Goal: Task Accomplishment & Management: Manage account settings

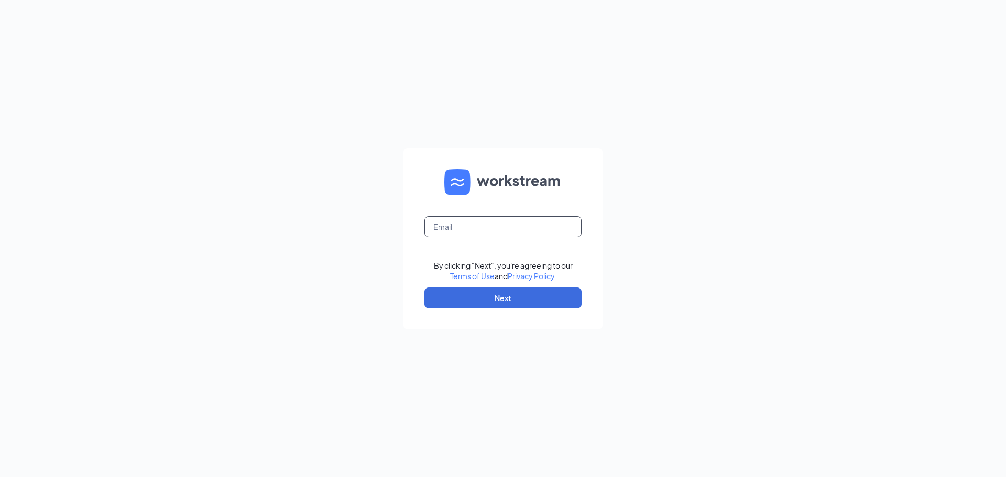
click at [429, 230] on input "text" at bounding box center [502, 226] width 157 height 21
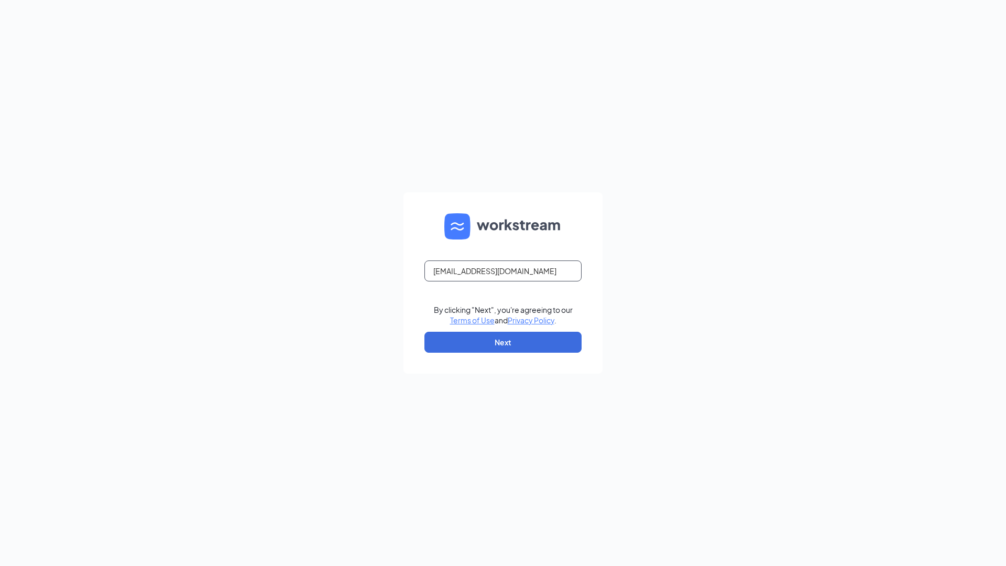
type input "[EMAIL_ADDRESS][DOMAIN_NAME]"
click at [530, 343] on button "Next" at bounding box center [502, 342] width 157 height 21
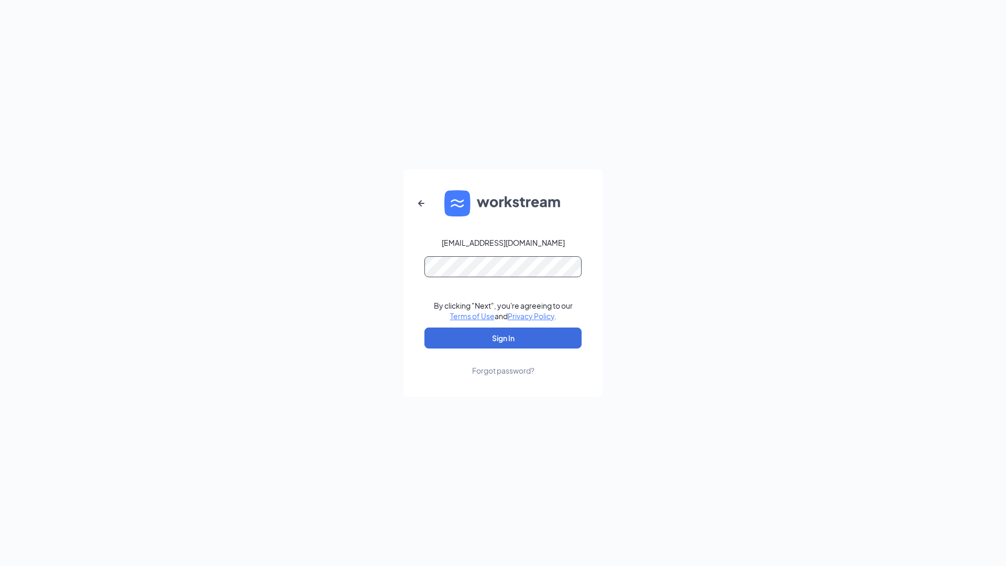
click at [424, 327] on button "Sign In" at bounding box center [502, 337] width 157 height 21
click at [519, 331] on button "Sign In" at bounding box center [502, 337] width 157 height 21
click at [229, 255] on div "[EMAIL_ADDRESS][DOMAIN_NAME] Credential mismatches. By clicking "Next", you're …" at bounding box center [503, 283] width 1006 height 566
click at [424, 327] on button "Sign In" at bounding box center [502, 337] width 157 height 21
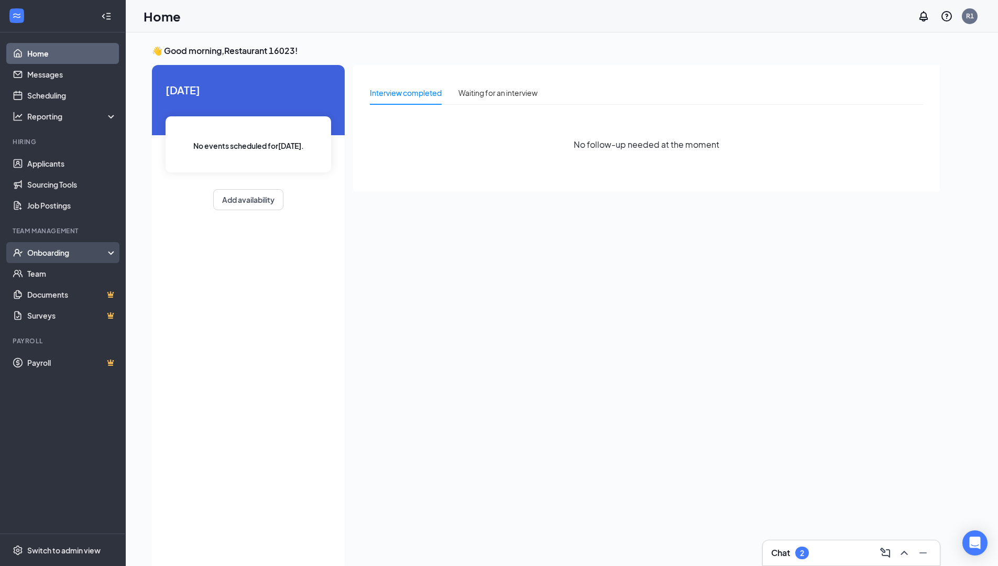
click at [90, 261] on div "Onboarding" at bounding box center [63, 252] width 126 height 21
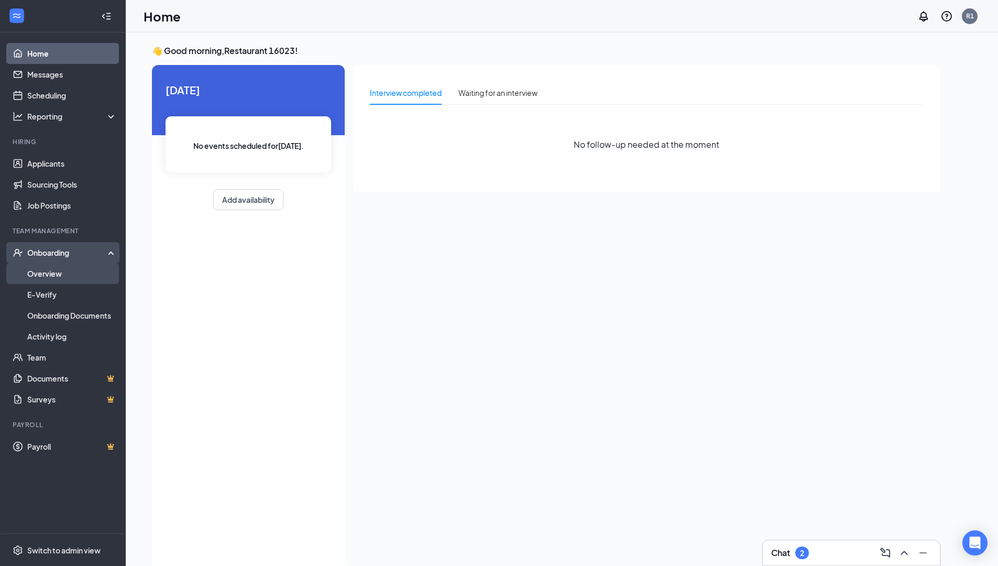
click at [86, 276] on link "Overview" at bounding box center [72, 273] width 90 height 21
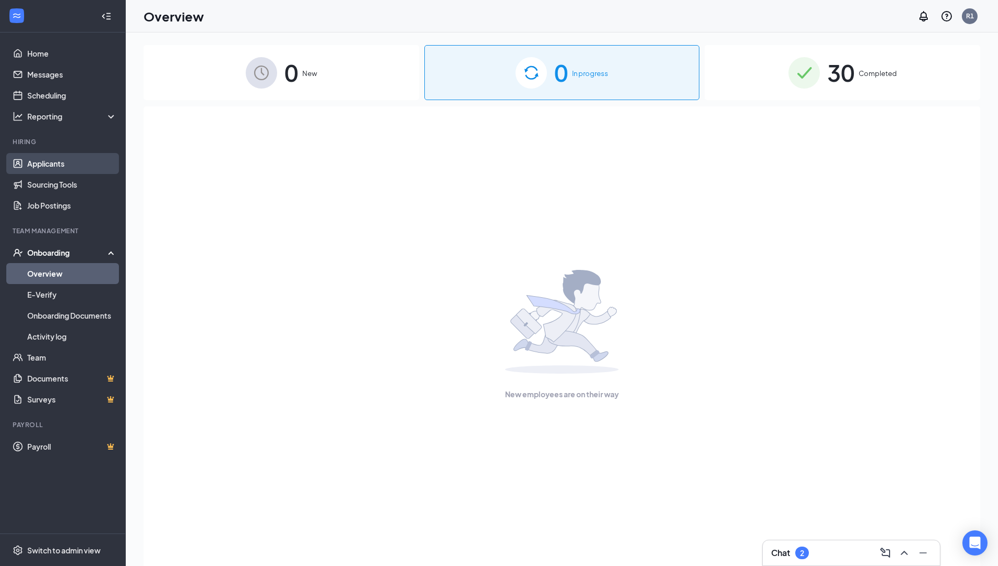
click at [36, 166] on link "Applicants" at bounding box center [72, 163] width 90 height 21
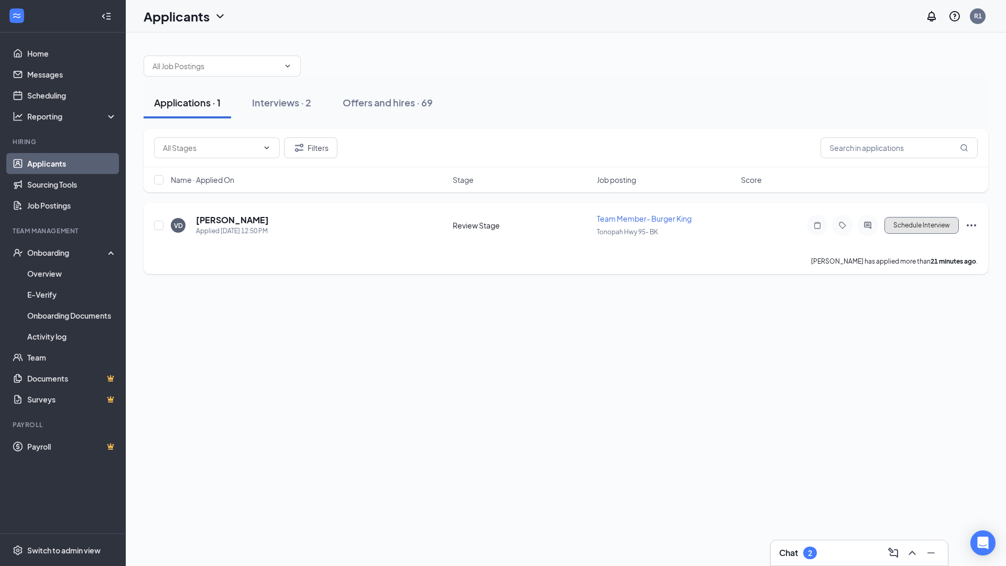
drag, startPoint x: 929, startPoint y: 227, endPoint x: 945, endPoint y: 259, distance: 35.1
click at [945, 259] on div "VD Vincenzo De leon Applied Today 12:50 PM Review Stage Team Member- Burger Kin…" at bounding box center [566, 238] width 845 height 71
click at [966, 224] on icon "Ellipses" at bounding box center [971, 225] width 13 height 13
click at [899, 330] on p "Move to stage" at bounding box center [924, 326] width 90 height 10
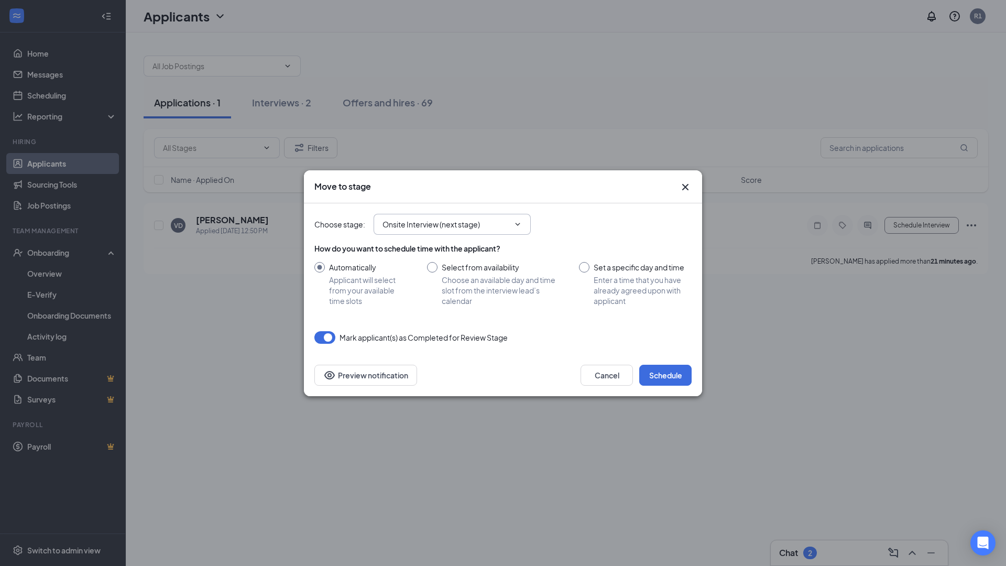
drag, startPoint x: 483, startPoint y: 230, endPoint x: 485, endPoint y: 225, distance: 5.6
click at [483, 228] on span "Onsite Interview (next stage)" at bounding box center [452, 224] width 157 height 21
click at [467, 220] on input "Onsite Interview (next stage)" at bounding box center [445, 224] width 127 height 12
click at [443, 314] on div "Hiring Complete" at bounding box center [419, 317] width 57 height 12
type input "Hiring Complete"
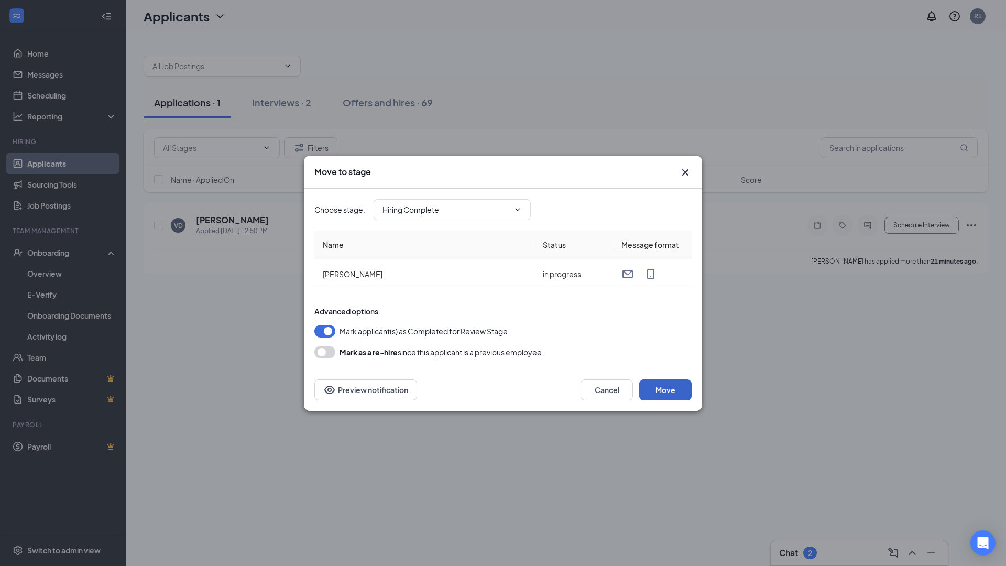
click at [671, 392] on button "Move" at bounding box center [665, 389] width 52 height 21
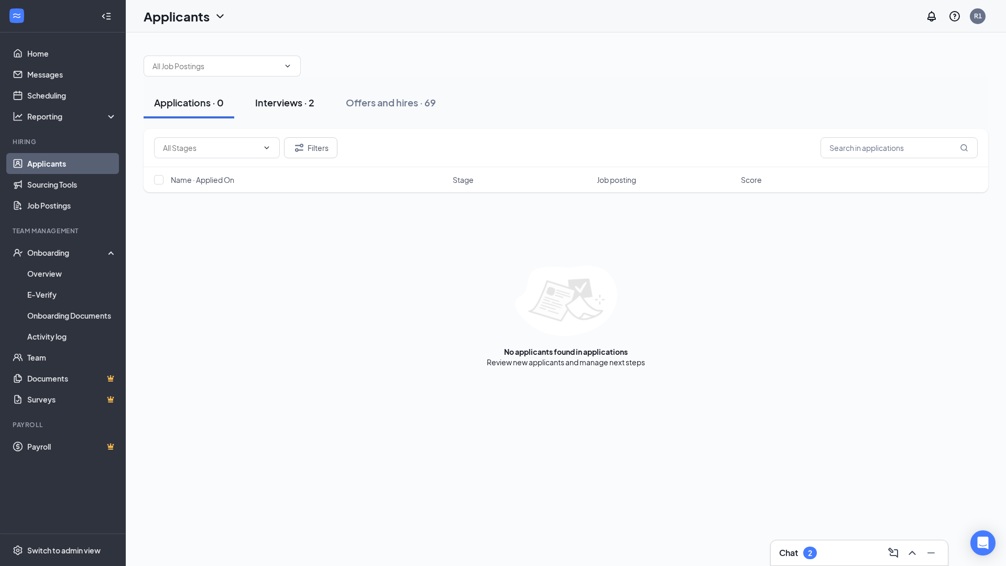
click at [280, 108] on div "Interviews · 2" at bounding box center [284, 102] width 59 height 13
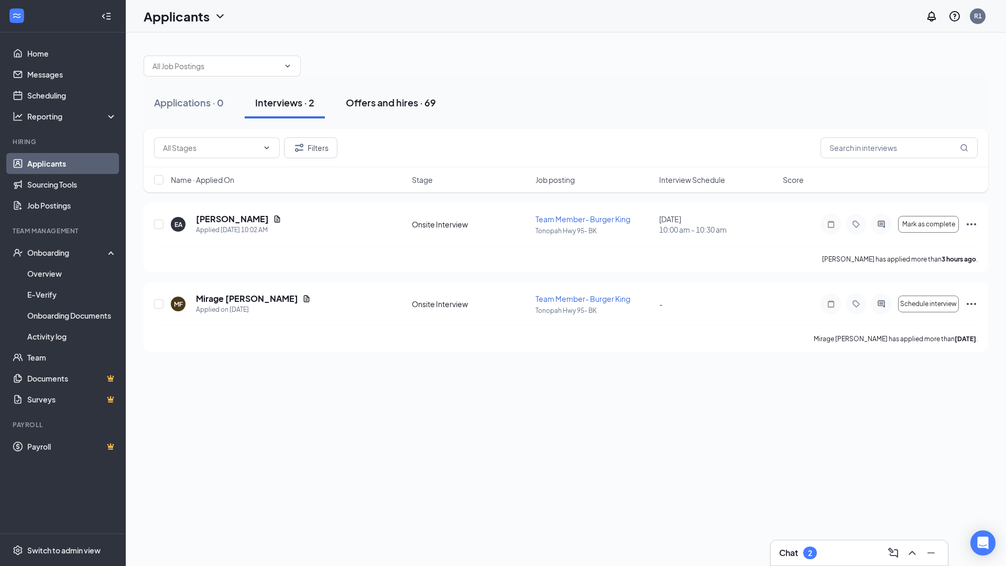
click at [378, 104] on div "Offers and hires · 69" at bounding box center [391, 102] width 90 height 13
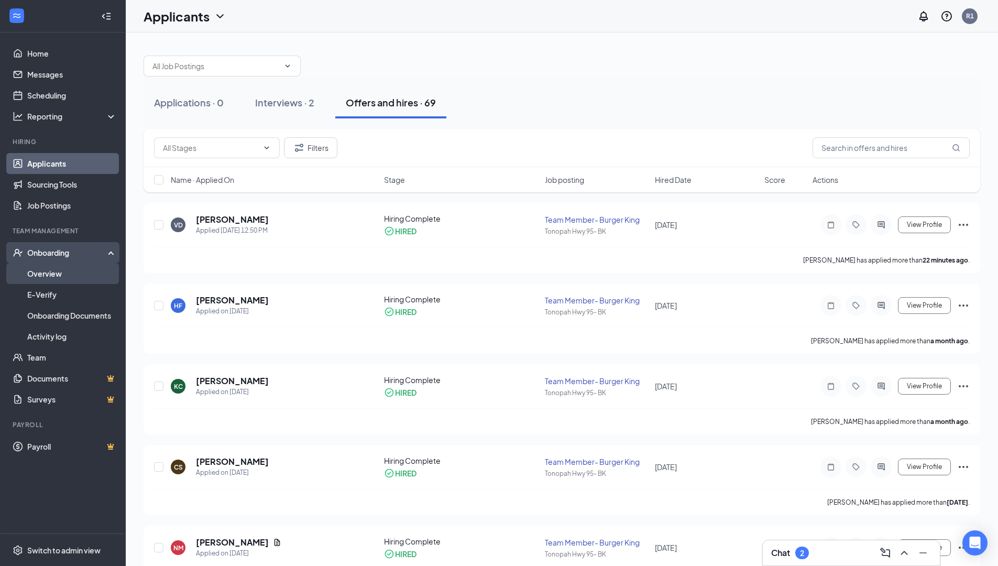
click at [45, 265] on link "Overview" at bounding box center [72, 273] width 90 height 21
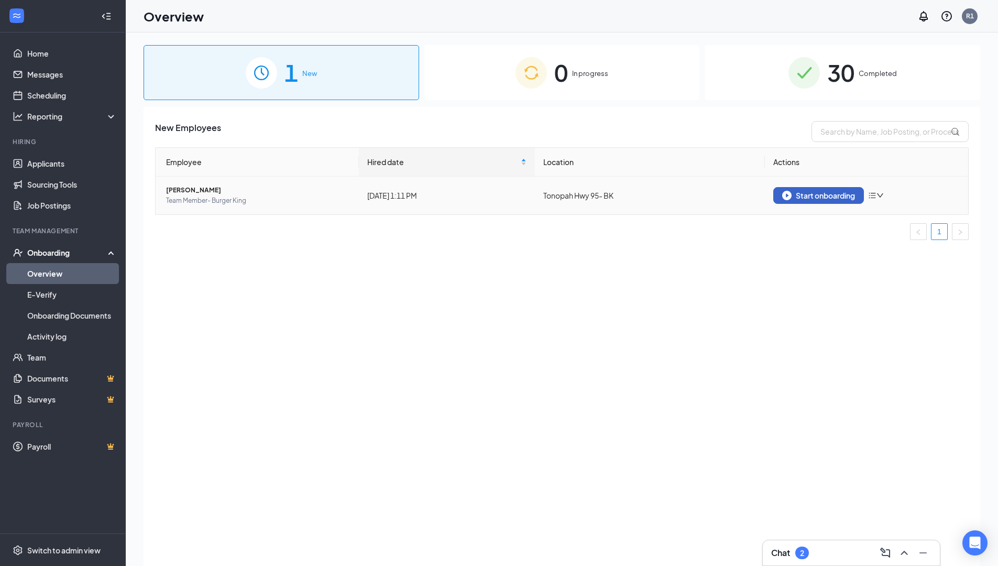
click at [790, 198] on img "button" at bounding box center [786, 195] width 9 height 9
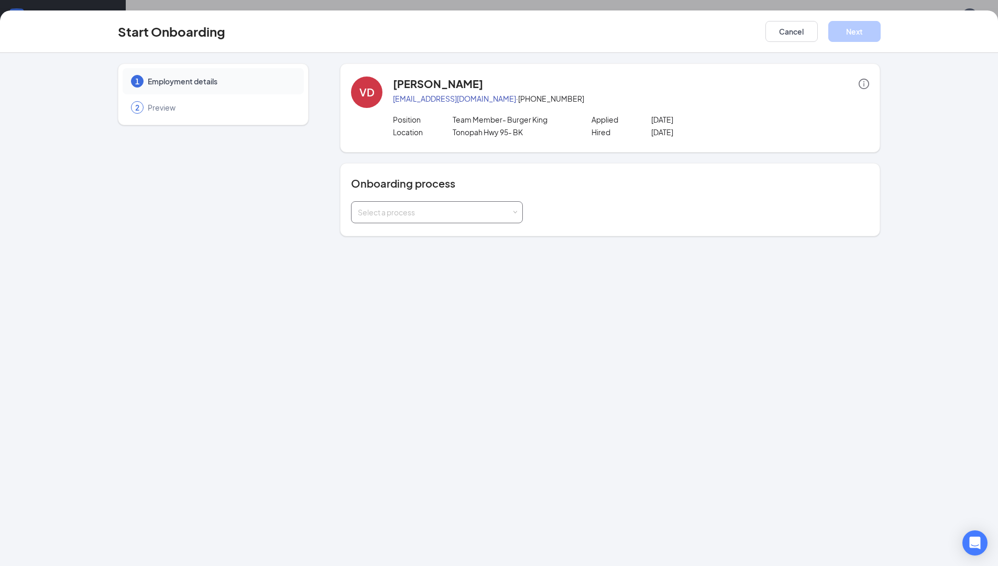
click at [446, 217] on div "Select a process" at bounding box center [435, 212] width 154 height 10
click at [439, 232] on li "Onboarding All Stores" at bounding box center [437, 234] width 172 height 19
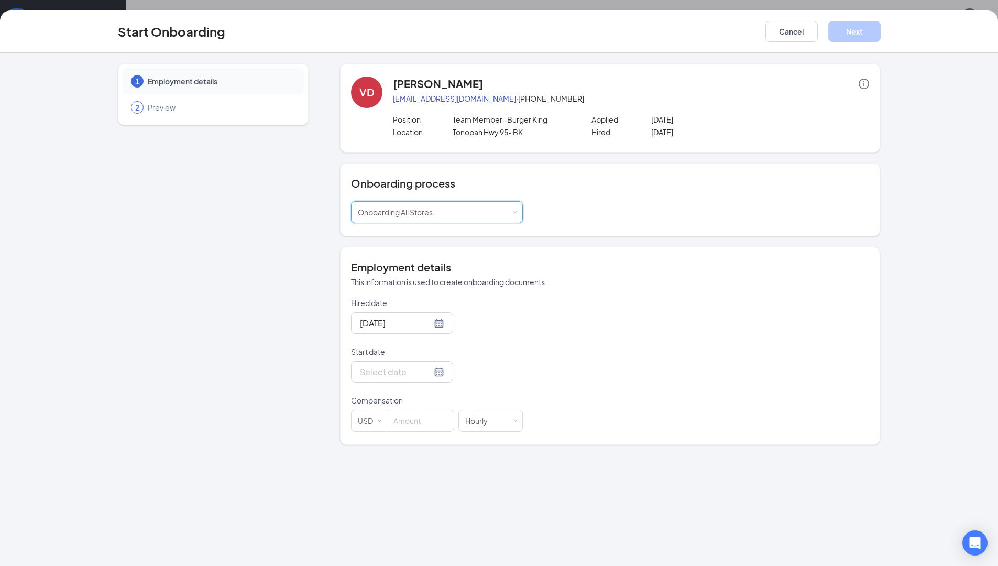
click at [420, 391] on form "Hired date Sep 15, 2025 Start date Compensation USD Hourly" at bounding box center [437, 365] width 172 height 134
click at [427, 373] on div at bounding box center [402, 371] width 84 height 13
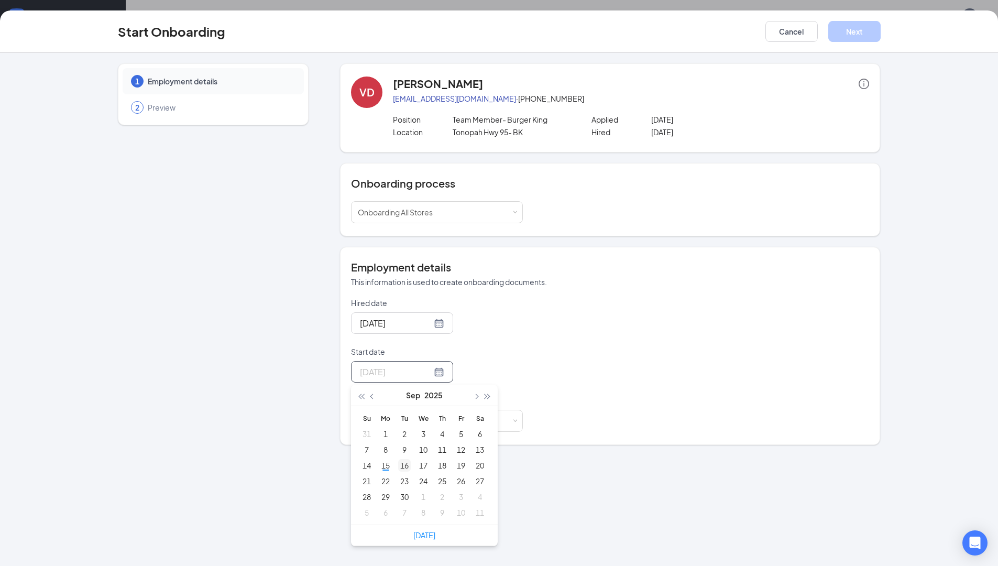
type input "Sep 16, 2025"
click at [395, 465] on tr "14 15 16 17 18 19 20" at bounding box center [423, 465] width 132 height 16
click at [403, 465] on div "16" at bounding box center [404, 465] width 13 height 13
click at [410, 425] on input at bounding box center [420, 420] width 67 height 21
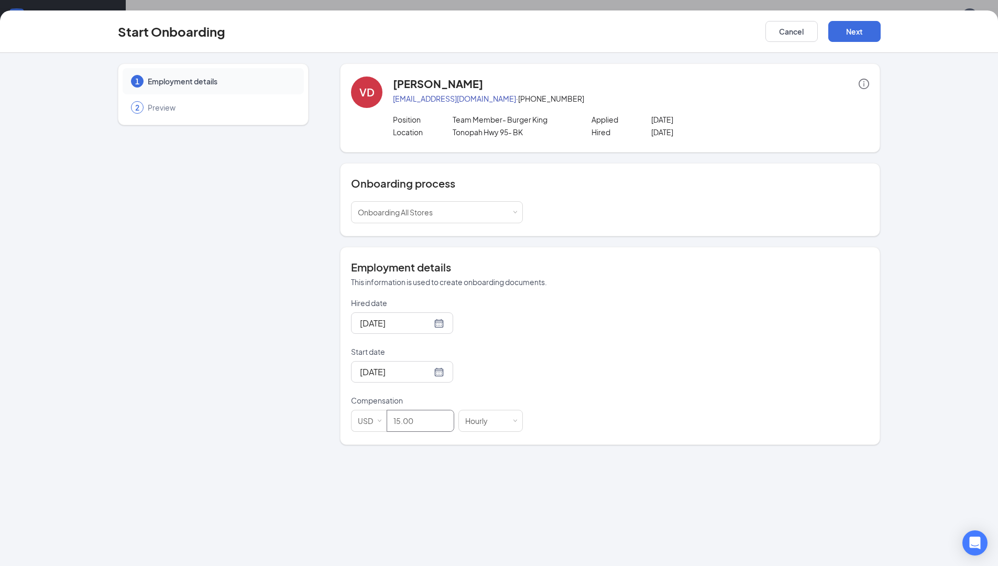
type input "15"
click at [615, 288] on div "Employment details This information is used to create onboarding documents. Hir…" at bounding box center [610, 346] width 518 height 172
click at [840, 27] on button "Next" at bounding box center [854, 31] width 52 height 21
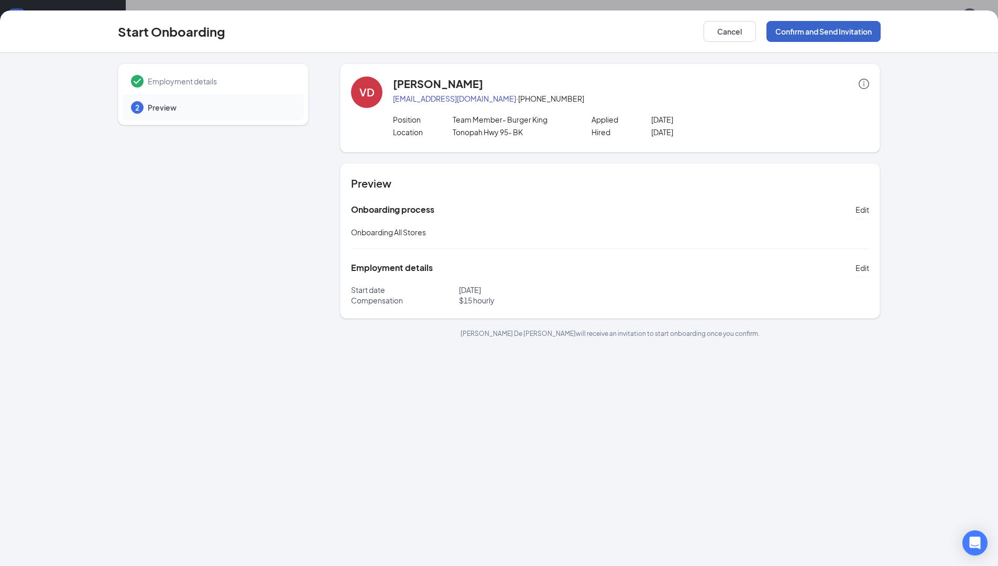
click at [777, 39] on button "Confirm and Send Invitation" at bounding box center [823, 31] width 114 height 21
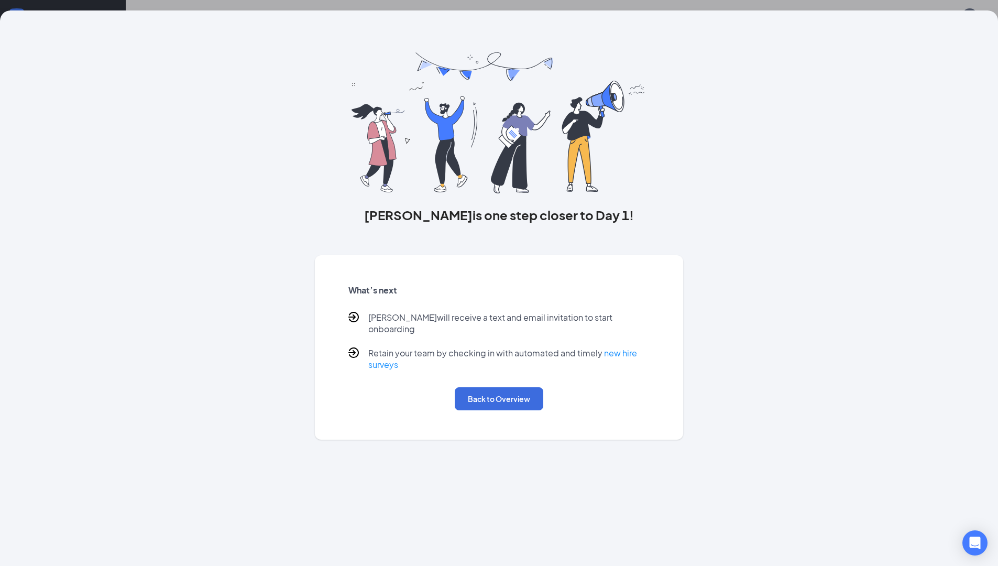
click at [443, 397] on div "Back to Overview" at bounding box center [499, 398] width 302 height 23
click at [465, 387] on button "Back to Overview" at bounding box center [499, 398] width 89 height 23
